Goal: Task Accomplishment & Management: Use online tool/utility

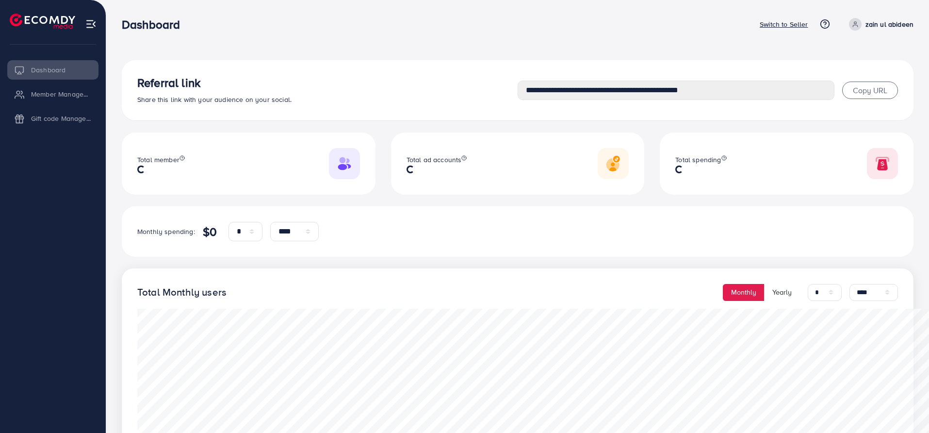
select select "*"
select select "****"
select select "*"
select select "****"
